Goal: Find specific page/section: Find specific page/section

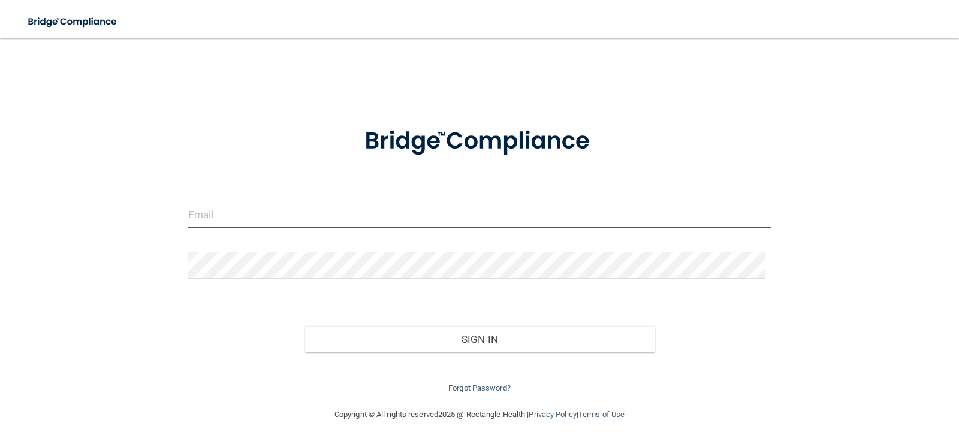
click at [436, 209] on input "email" at bounding box center [479, 214] width 583 height 27
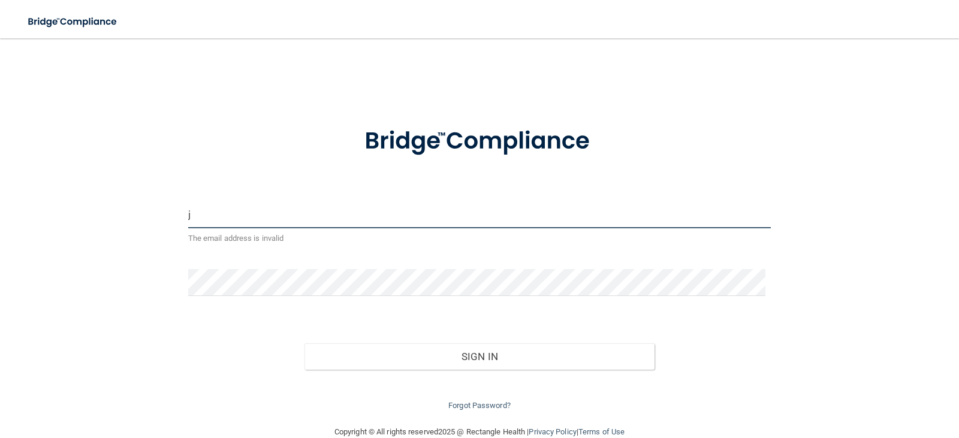
type input "j"
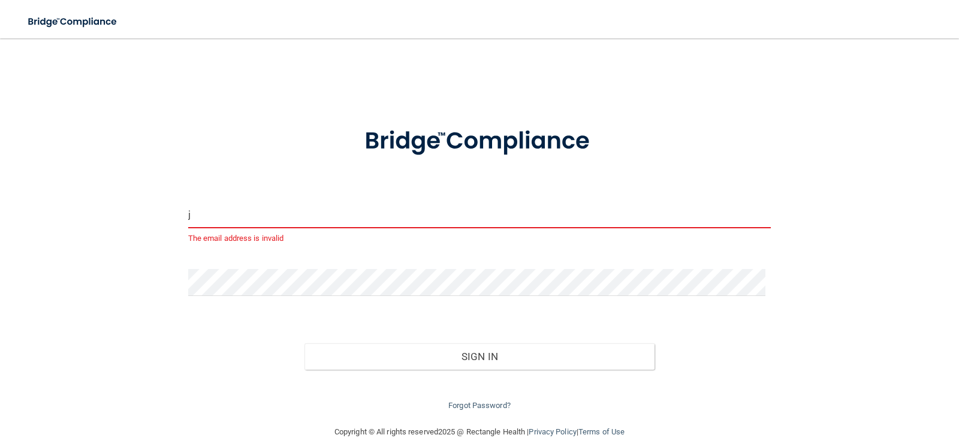
drag, startPoint x: 322, startPoint y: 228, endPoint x: 300, endPoint y: 221, distance: 22.9
click at [300, 221] on div "j The email address is invalid" at bounding box center [479, 223] width 583 height 44
click at [300, 221] on input "j" at bounding box center [479, 214] width 583 height 27
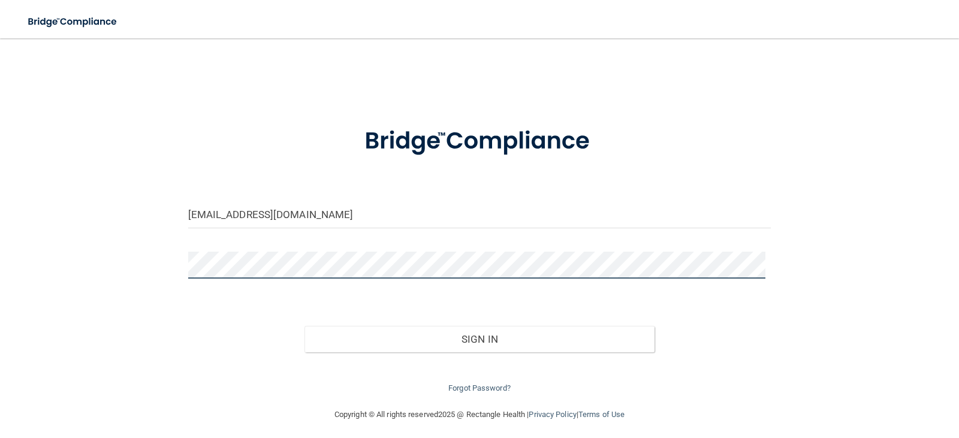
click at [304, 326] on button "Sign In" at bounding box center [479, 339] width 350 height 26
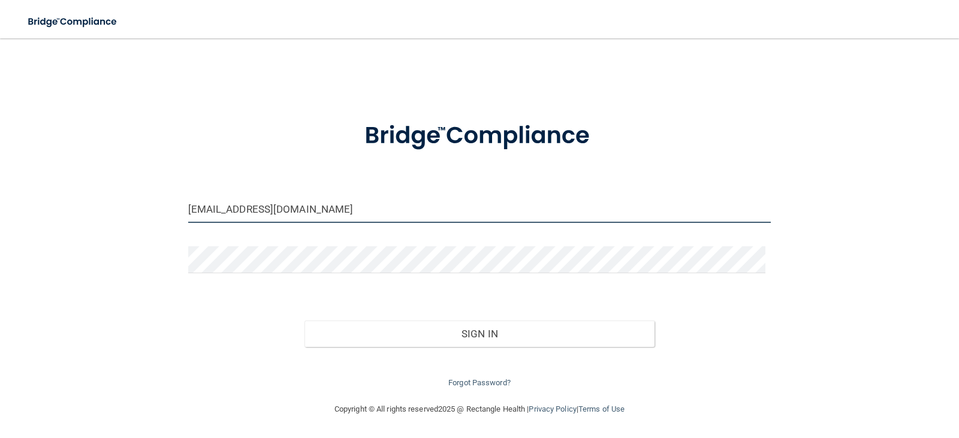
click at [380, 211] on input "[EMAIL_ADDRESS][DOMAIN_NAME]" at bounding box center [479, 209] width 583 height 27
type input "[EMAIL_ADDRESS][DOMAIN_NAME]"
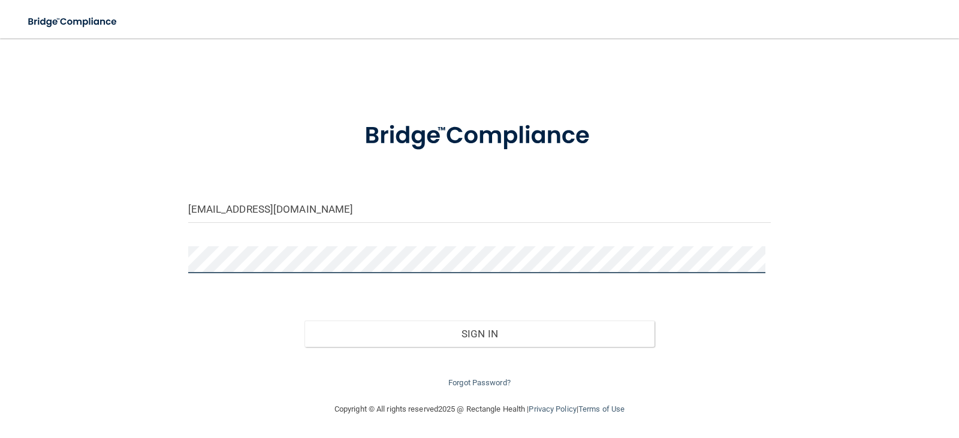
click at [424, 313] on form "[EMAIL_ADDRESS][DOMAIN_NAME] Invalid email/password. You don't have permission …" at bounding box center [479, 247] width 583 height 285
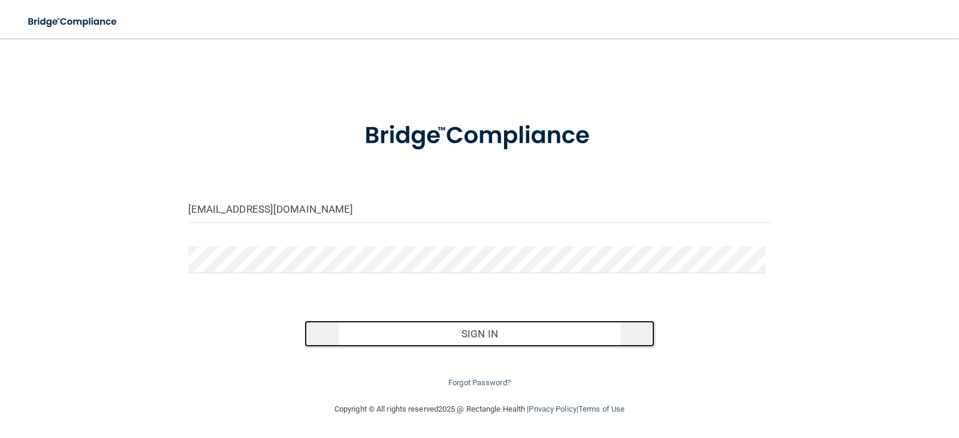
click at [463, 327] on button "Sign In" at bounding box center [479, 334] width 350 height 26
click at [468, 331] on button "Sign In" at bounding box center [479, 334] width 350 height 26
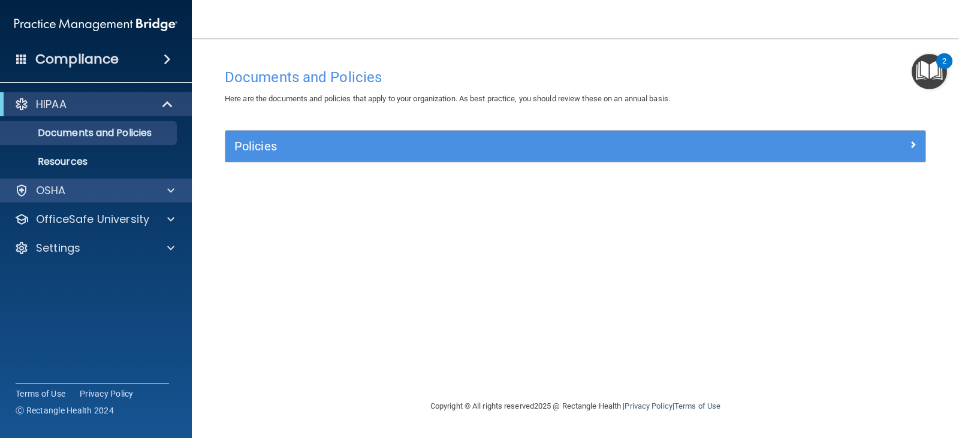
click at [134, 200] on div "OSHA" at bounding box center [96, 191] width 192 height 24
click at [164, 192] on div at bounding box center [169, 190] width 30 height 14
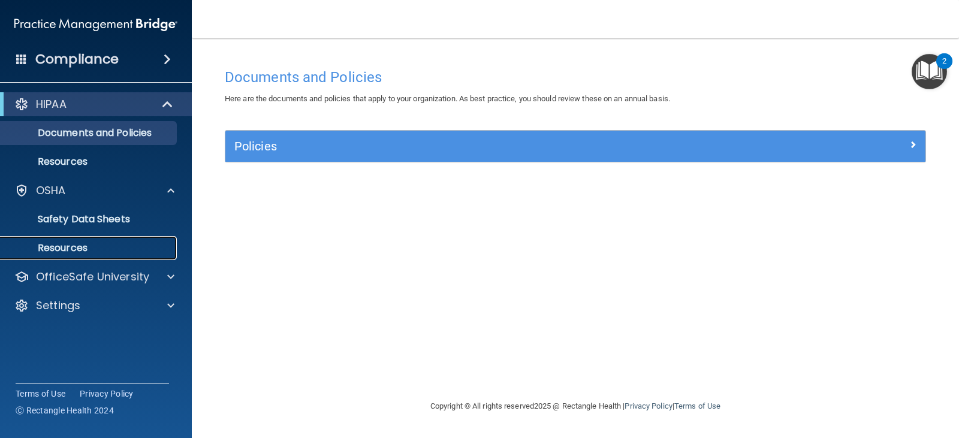
click at [144, 238] on link "Resources" at bounding box center [82, 248] width 189 height 24
